Goal: Information Seeking & Learning: Learn about a topic

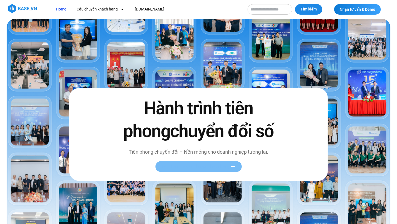
click at [191, 164] on span "Xem toàn bộ câu chuyện khách hàng" at bounding box center [196, 166] width 68 height 4
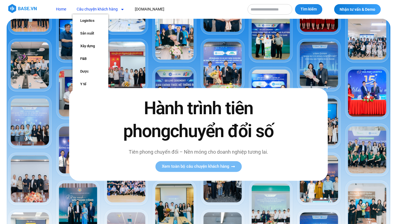
click at [97, 11] on link "Câu chuyện khách hàng" at bounding box center [101, 9] width 56 height 10
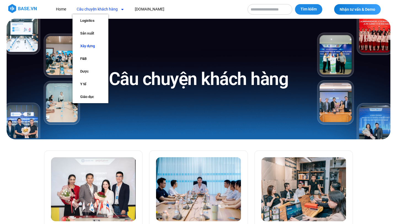
click at [88, 42] on link "Xây dựng" at bounding box center [91, 46] width 36 height 13
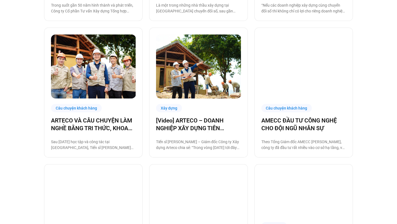
scroll to position [572, 0]
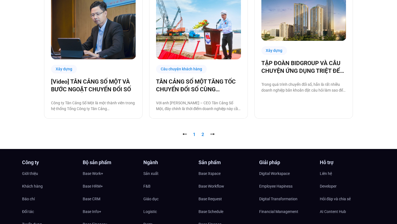
click at [203, 134] on link "Trang 2" at bounding box center [203, 134] width 2 height 5
